Goal: Task Accomplishment & Management: Use online tool/utility

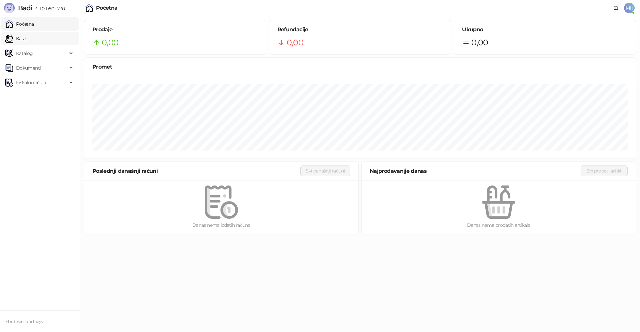
click at [26, 38] on link "Kasa" at bounding box center [15, 38] width 21 height 13
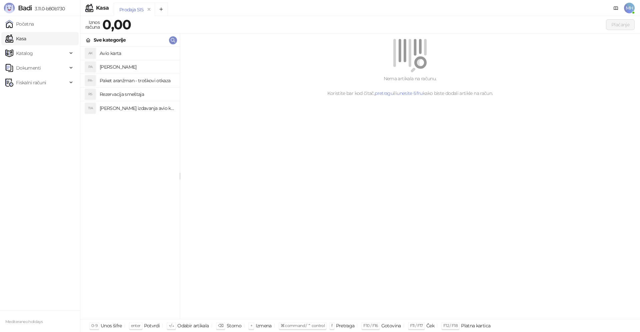
click at [124, 64] on h4 "Paket aranzman" at bounding box center [137, 67] width 75 height 11
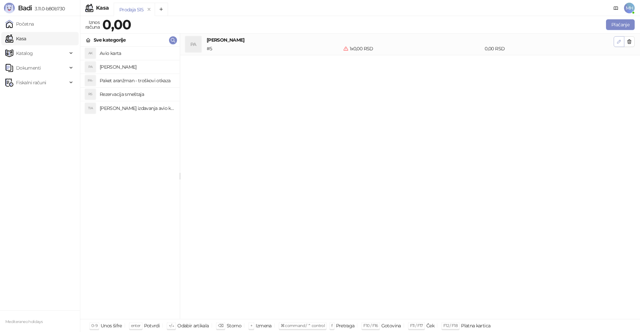
click at [618, 39] on icon "button" at bounding box center [618, 41] width 5 height 5
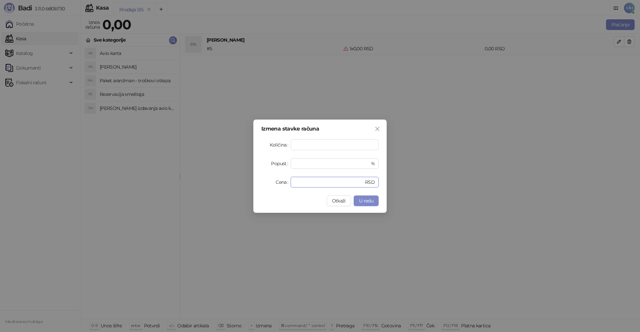
drag, startPoint x: 299, startPoint y: 183, endPoint x: 269, endPoint y: 183, distance: 30.0
click at [269, 183] on div "Cena * RSD" at bounding box center [319, 182] width 117 height 11
type input "******"
click at [369, 201] on span "U redu" at bounding box center [366, 201] width 14 height 6
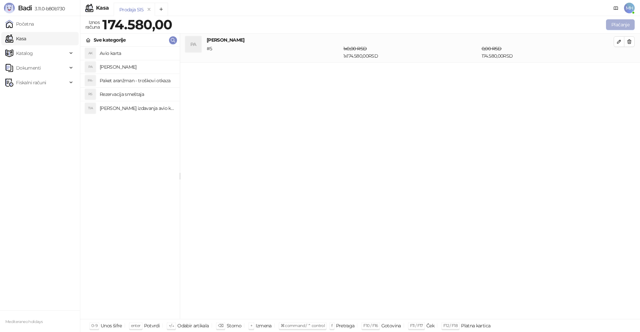
click at [621, 23] on button "Plaćanje" at bounding box center [620, 24] width 29 height 11
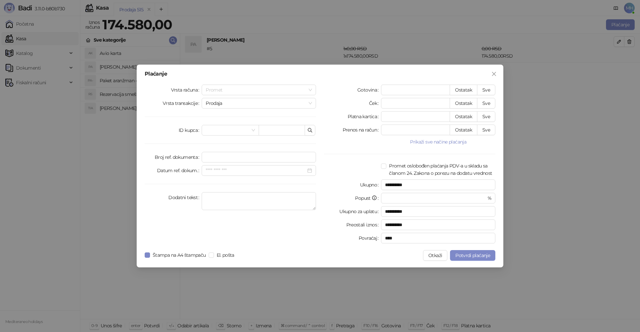
drag, startPoint x: 310, startPoint y: 87, endPoint x: 277, endPoint y: 101, distance: 35.7
click at [310, 88] on span "Promet" at bounding box center [259, 90] width 106 height 10
click at [221, 135] on div "Avans" at bounding box center [259, 135] width 104 height 7
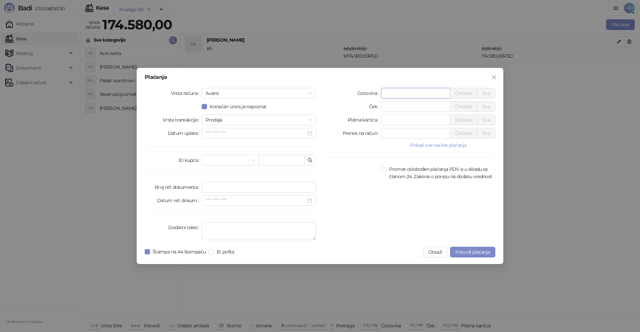
drag, startPoint x: 393, startPoint y: 94, endPoint x: 370, endPoint y: 87, distance: 23.5
click at [371, 89] on div "Gotovina * Ostatak Sve" at bounding box center [409, 93] width 171 height 11
type input "******"
click at [255, 226] on textarea "Dodatni tekst" at bounding box center [259, 231] width 114 height 18
type textarea "*********"
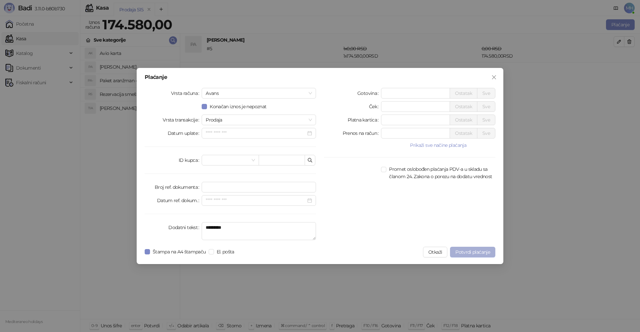
click at [470, 249] on button "Potvrdi plaćanje" at bounding box center [472, 252] width 45 height 11
